Goal: Information Seeking & Learning: Learn about a topic

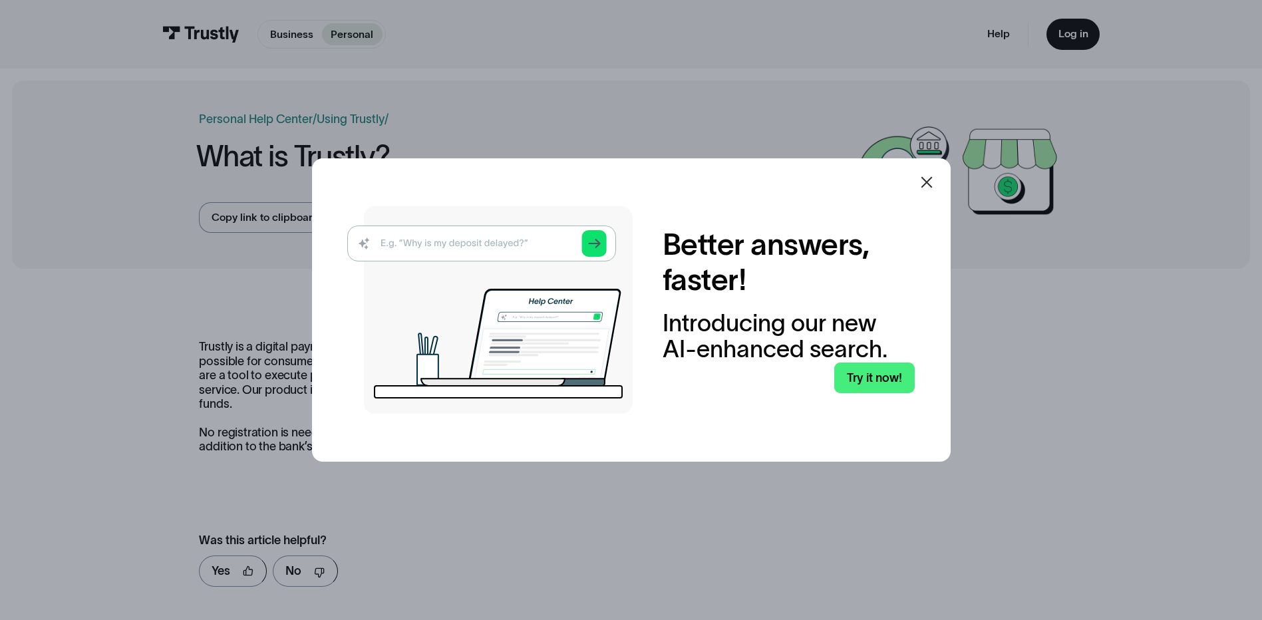
click at [930, 183] on icon at bounding box center [925, 182] width 11 height 11
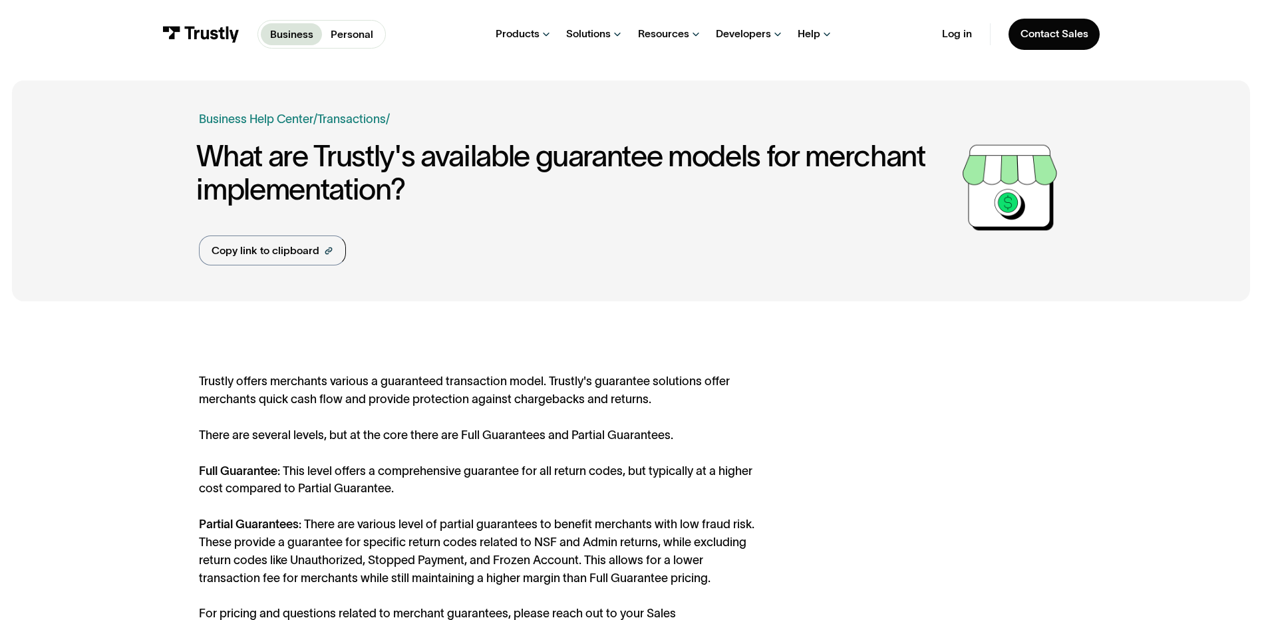
scroll to position [266, 0]
